Goal: Register for event/course

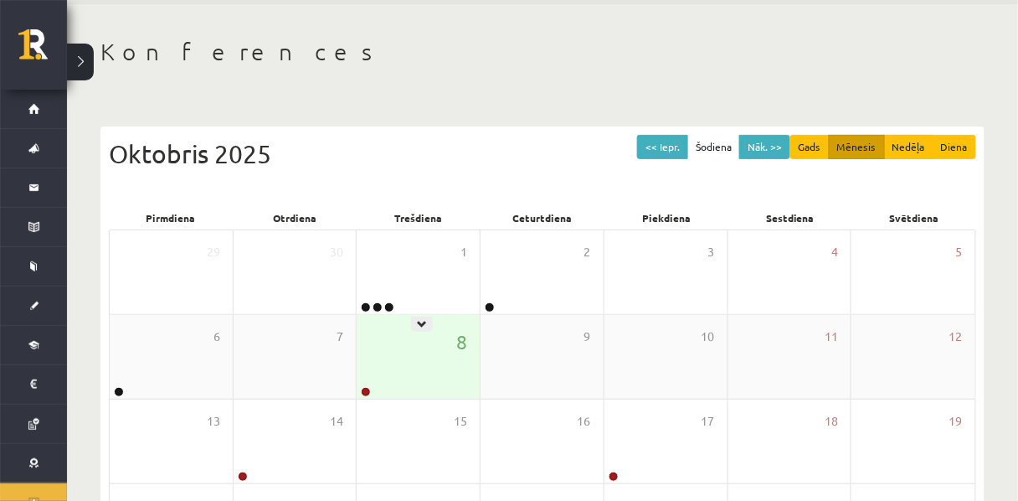
scroll to position [57, 0]
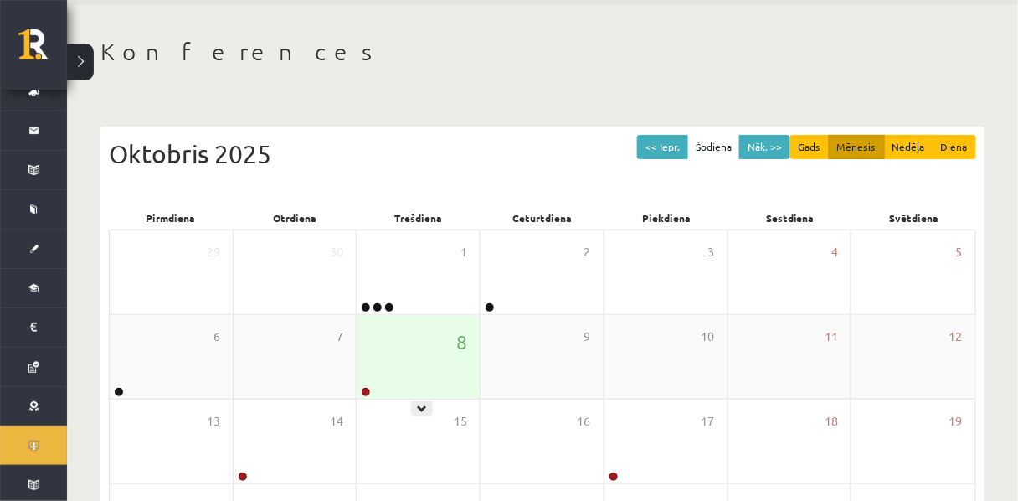
click at [416, 392] on div "8" at bounding box center [418, 357] width 123 height 84
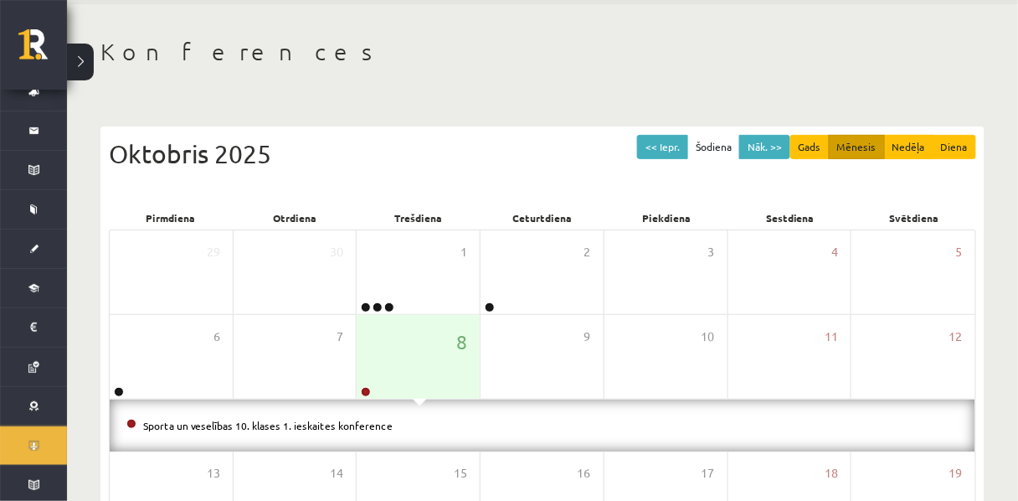
click at [403, 441] on div "Sporta un veselības 10. klases 1. ieskaites konference" at bounding box center [543, 425] width 866 height 52
click at [393, 428] on link "Sporta un veselības 10. klases 1. ieskaites konference" at bounding box center [268, 425] width 250 height 13
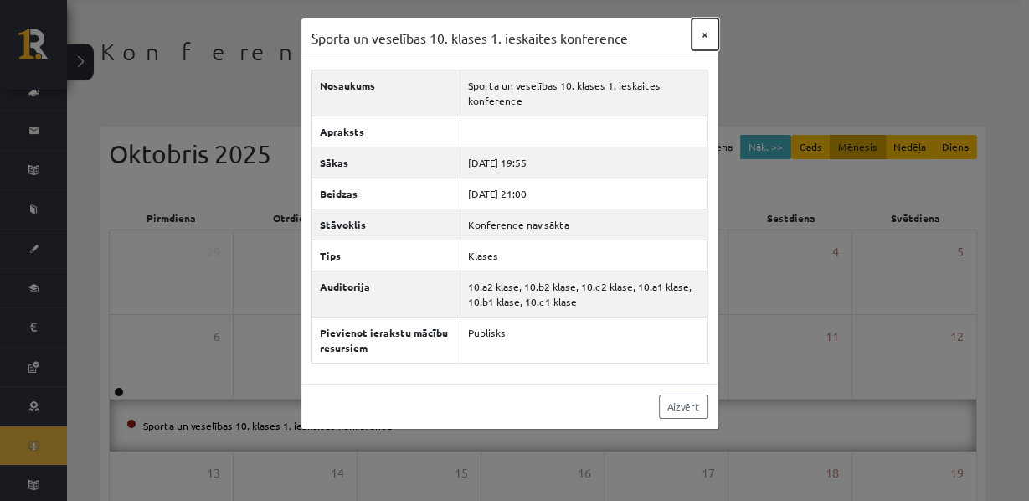
click at [703, 39] on button "×" at bounding box center [705, 34] width 27 height 32
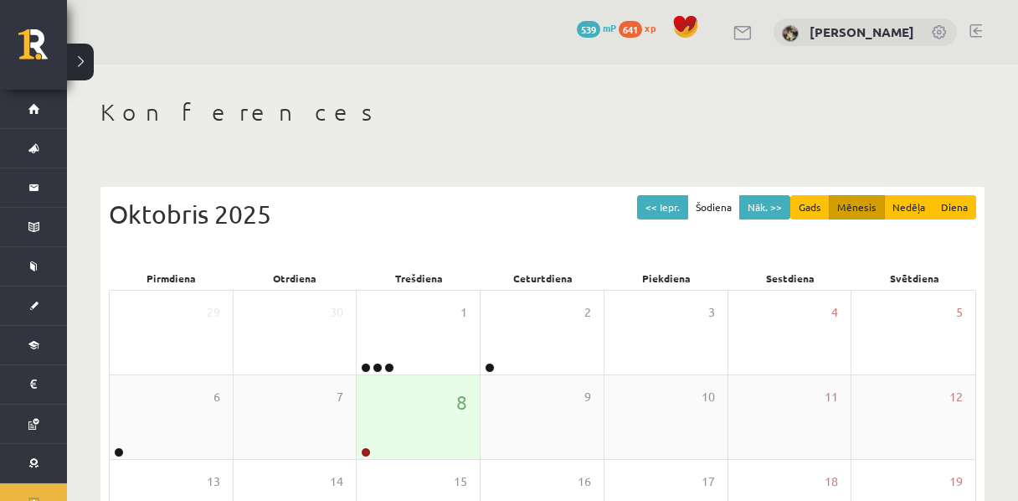
scroll to position [60, 0]
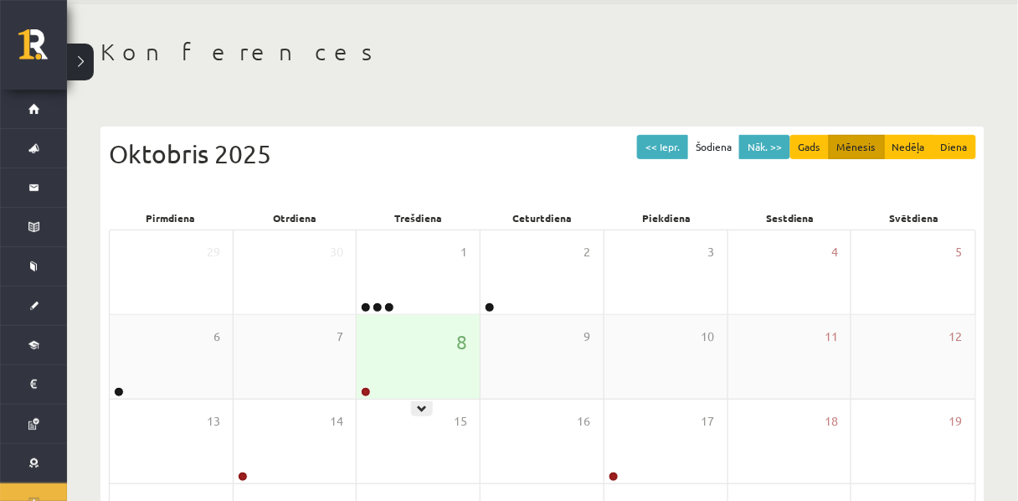
click at [433, 380] on div "8" at bounding box center [418, 357] width 123 height 84
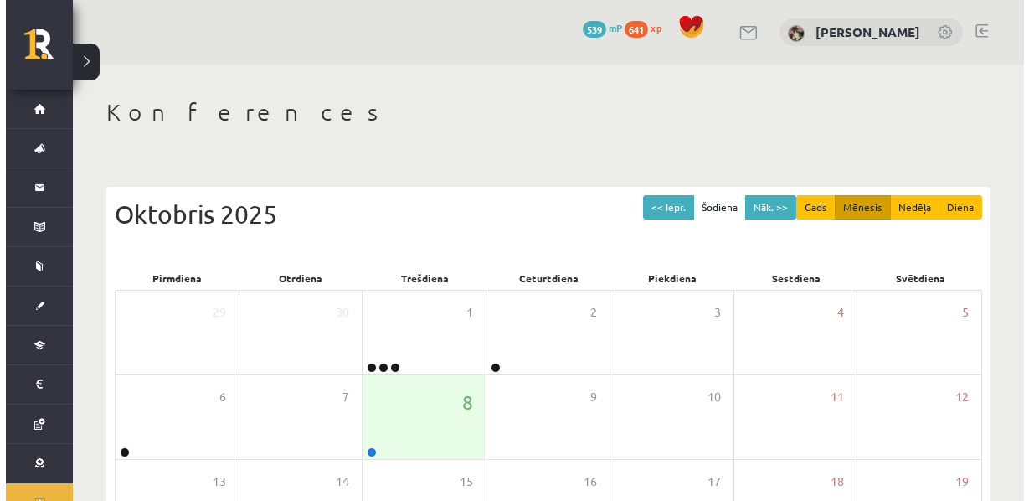
scroll to position [60, 0]
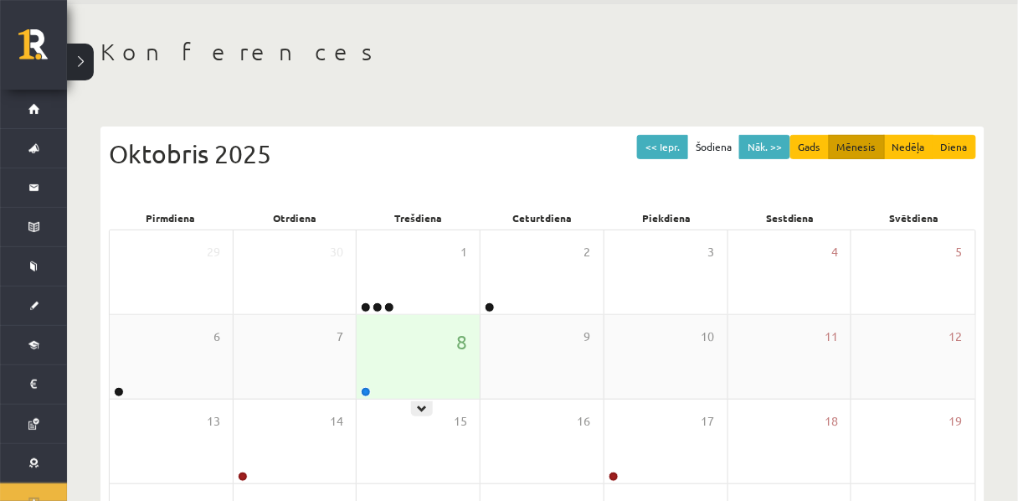
click at [414, 380] on div "8" at bounding box center [418, 357] width 123 height 84
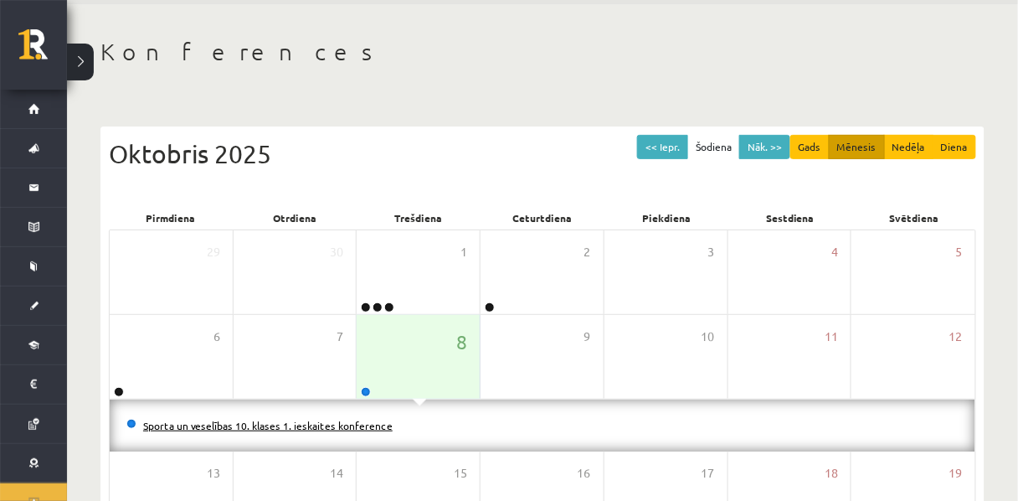
click at [389, 432] on link "Sporta un veselības 10. klases 1. ieskaites konference" at bounding box center [268, 425] width 250 height 13
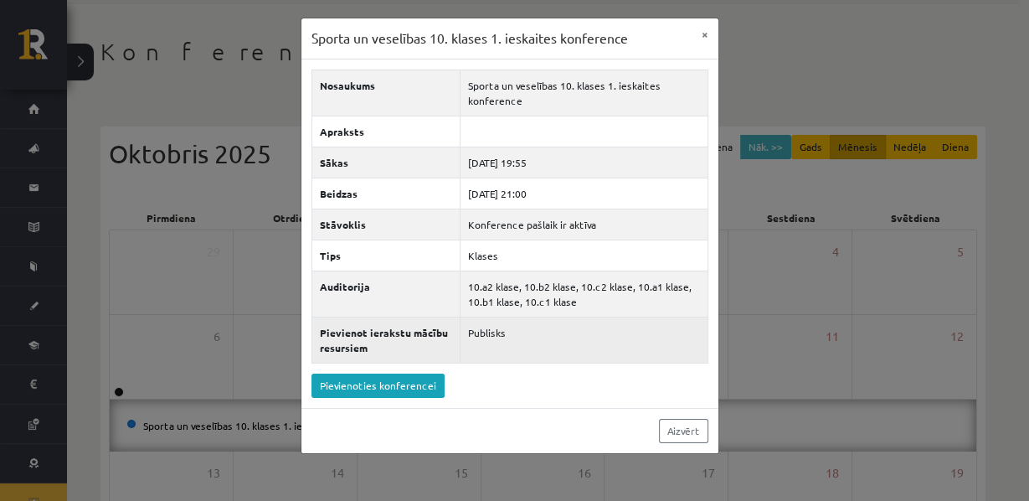
scroll to position [18, 0]
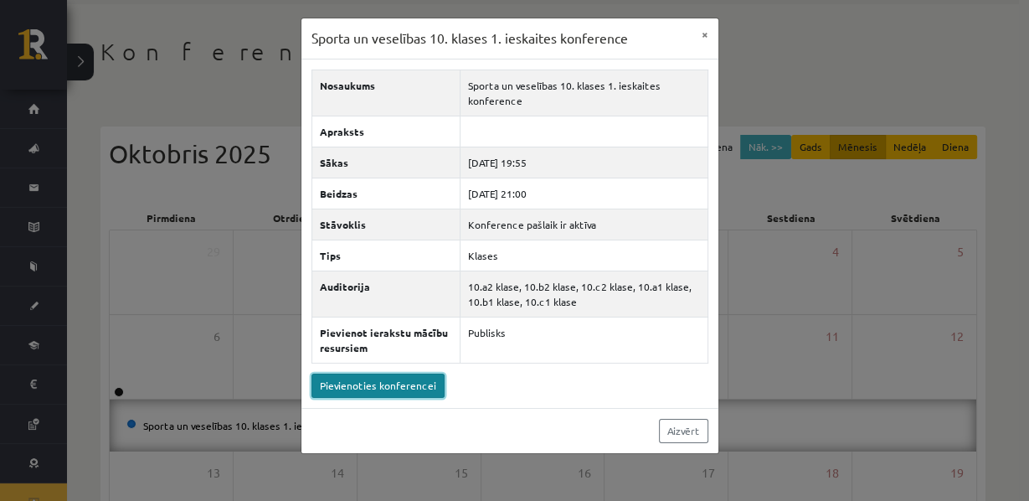
click at [380, 398] on link "Pievienoties konferencei" at bounding box center [378, 386] width 133 height 24
